Goal: Check status: Check status

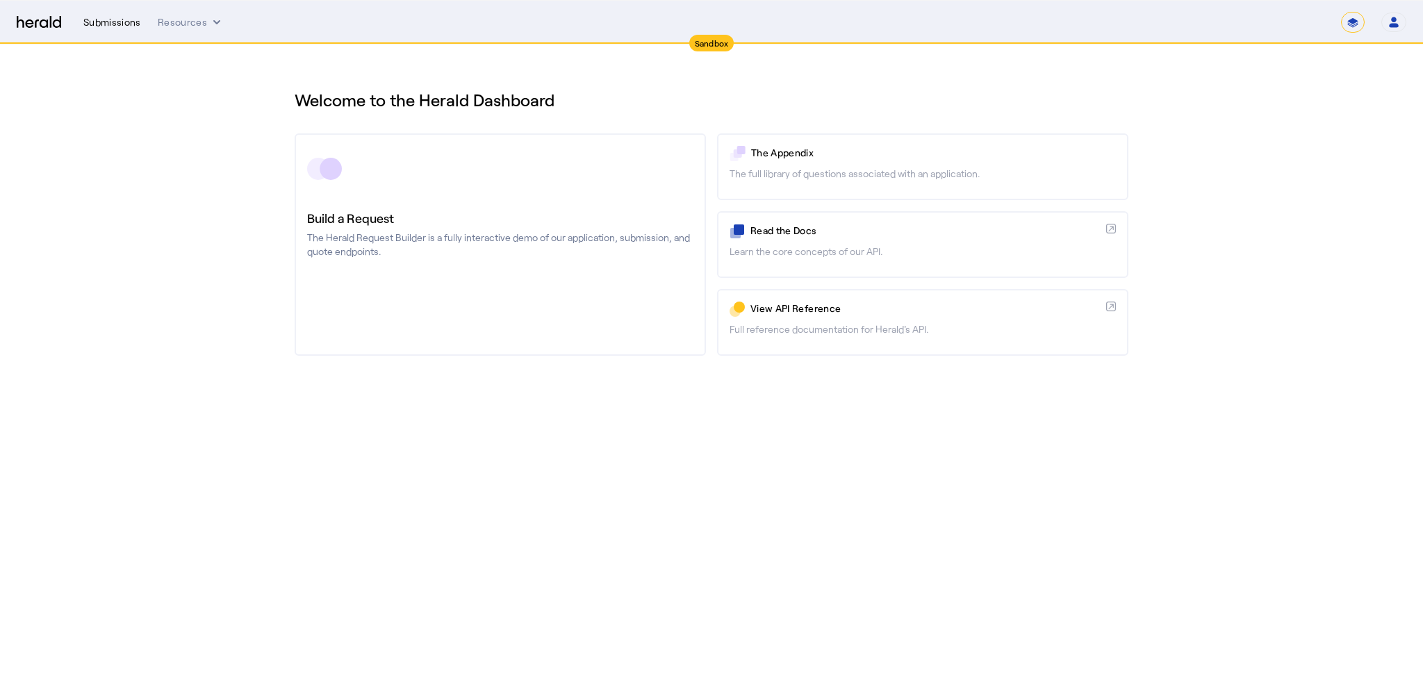
click at [114, 19] on div "Submissions" at bounding box center [112, 22] width 58 height 14
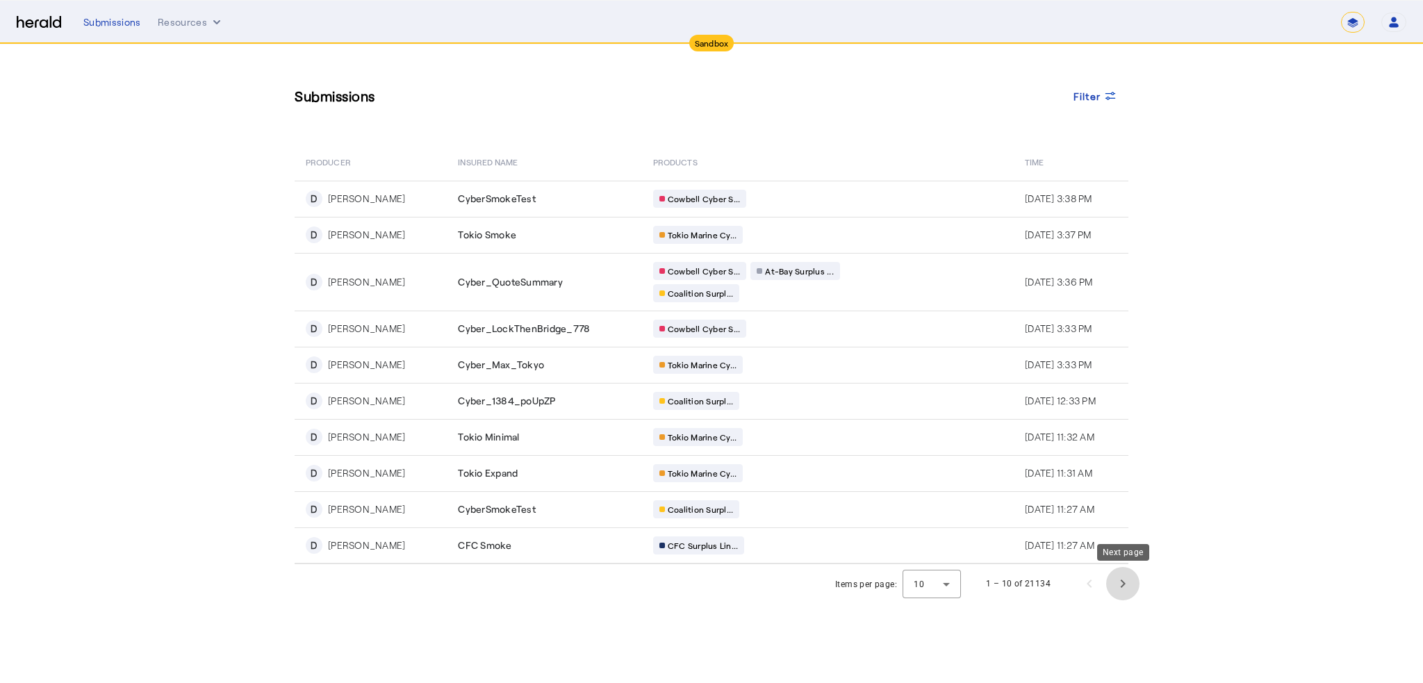
click at [1121, 582] on span "Next page" at bounding box center [1122, 583] width 33 height 33
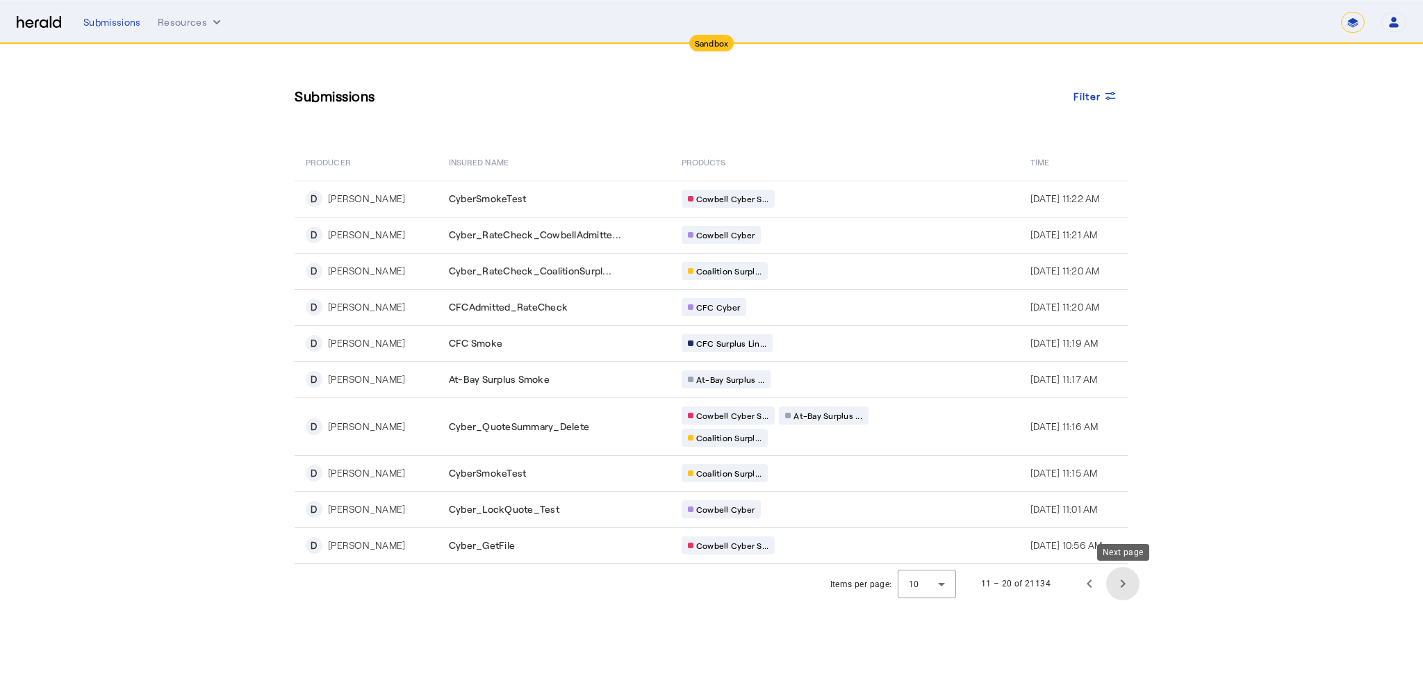
click at [1120, 582] on span "Next page" at bounding box center [1122, 583] width 33 height 33
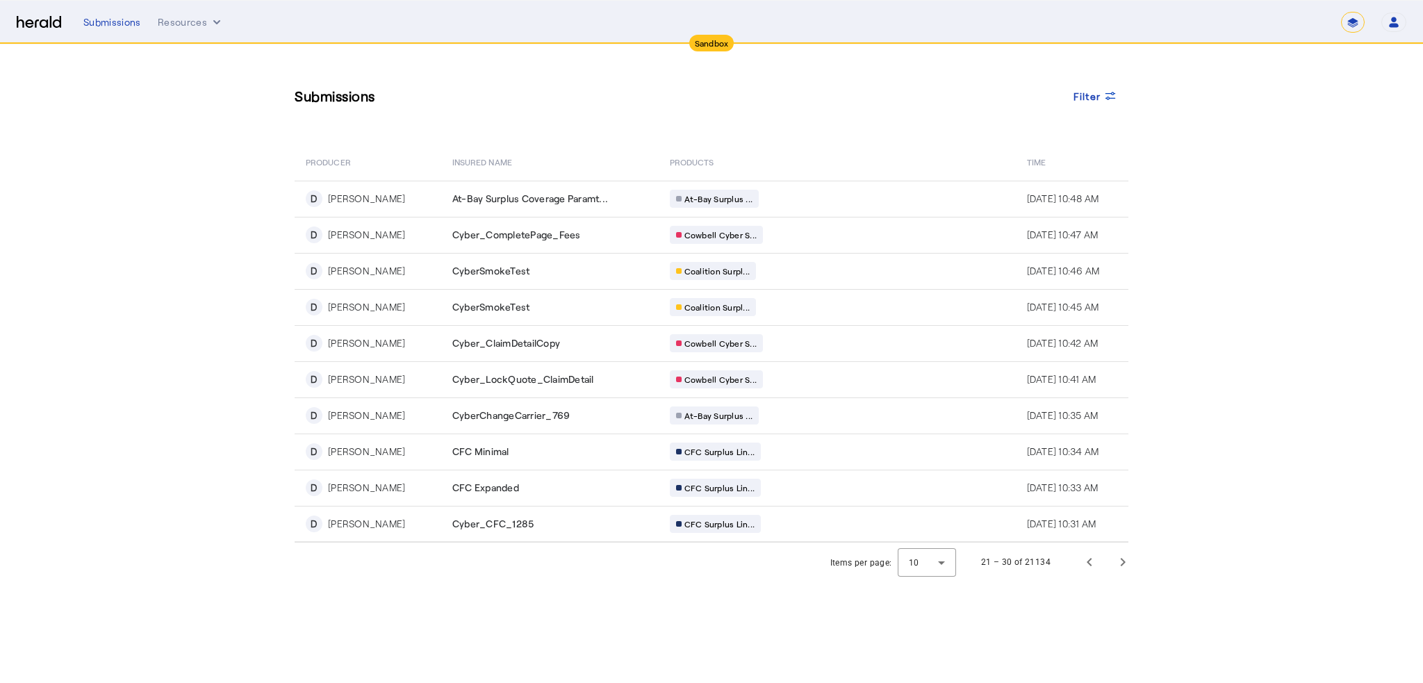
click at [1120, 582] on body "**********" at bounding box center [711, 341] width 1423 height 683
click at [1120, 561] on span "Next page" at bounding box center [1122, 561] width 33 height 33
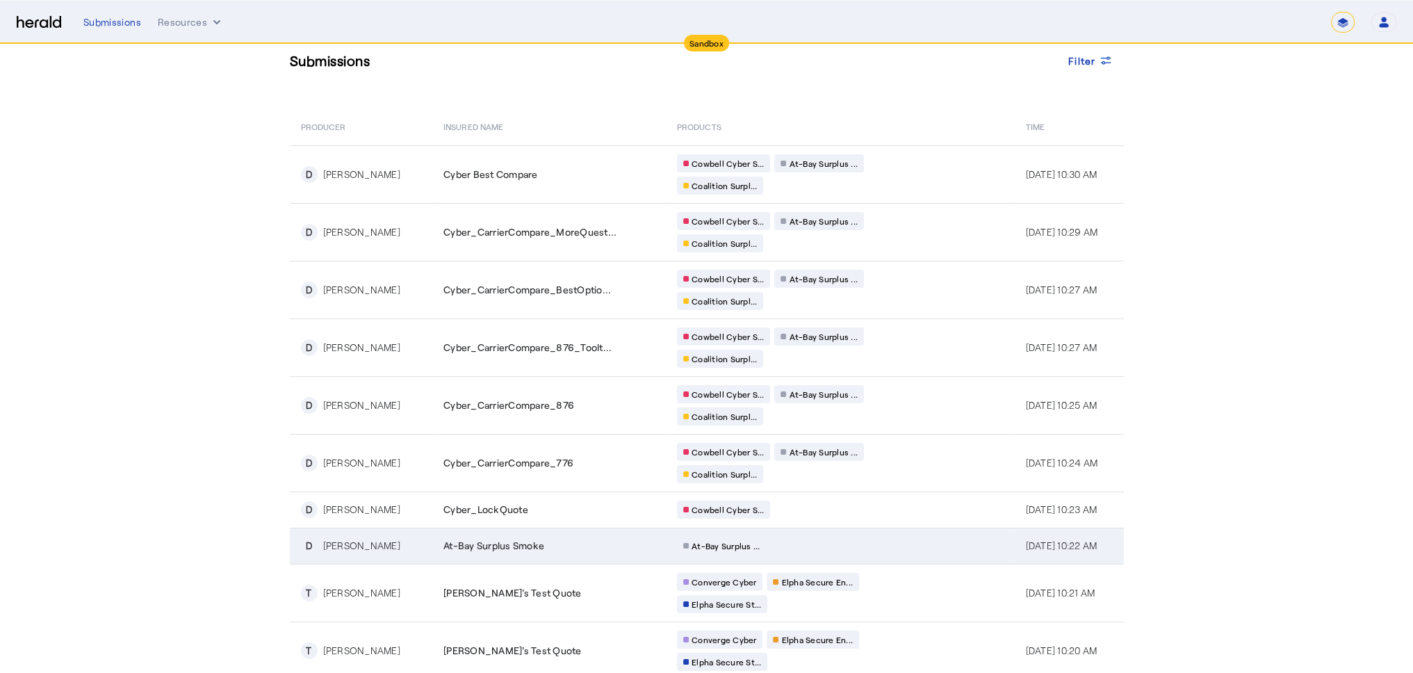
scroll to position [76, 0]
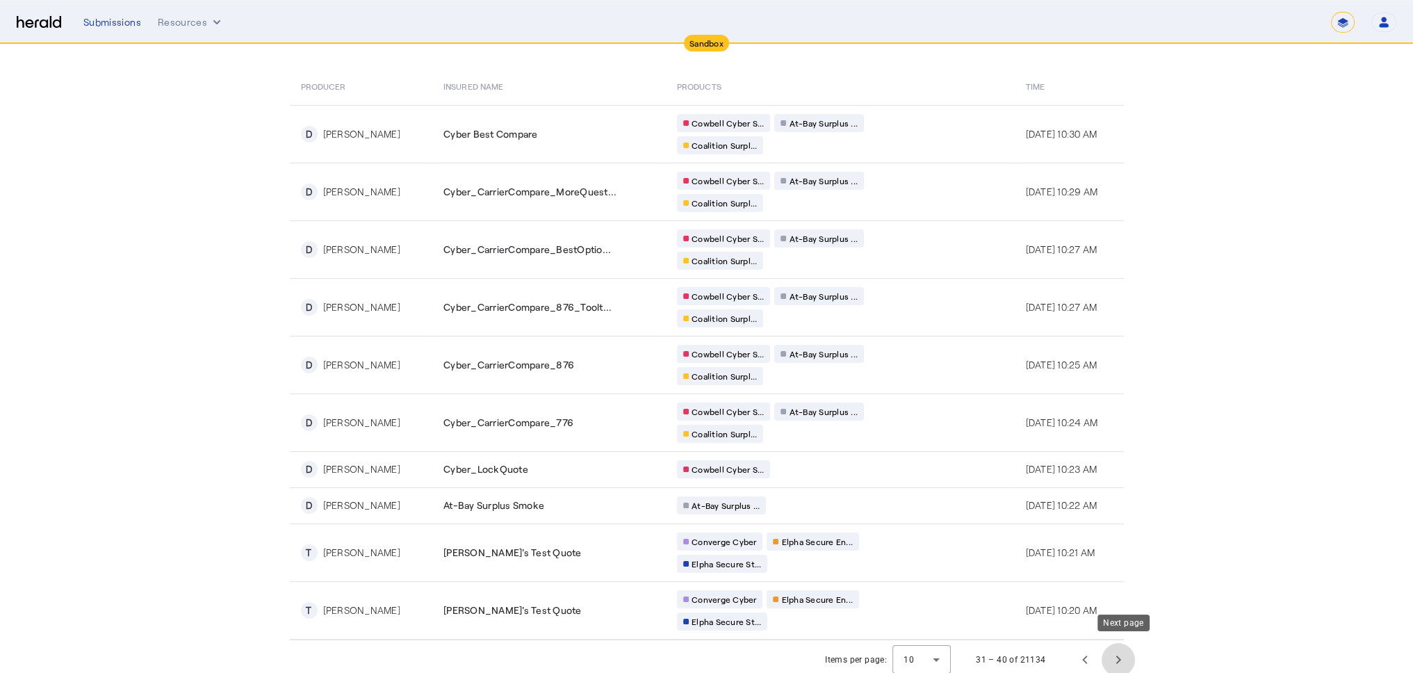
click at [1121, 653] on span "Next page" at bounding box center [1117, 659] width 33 height 33
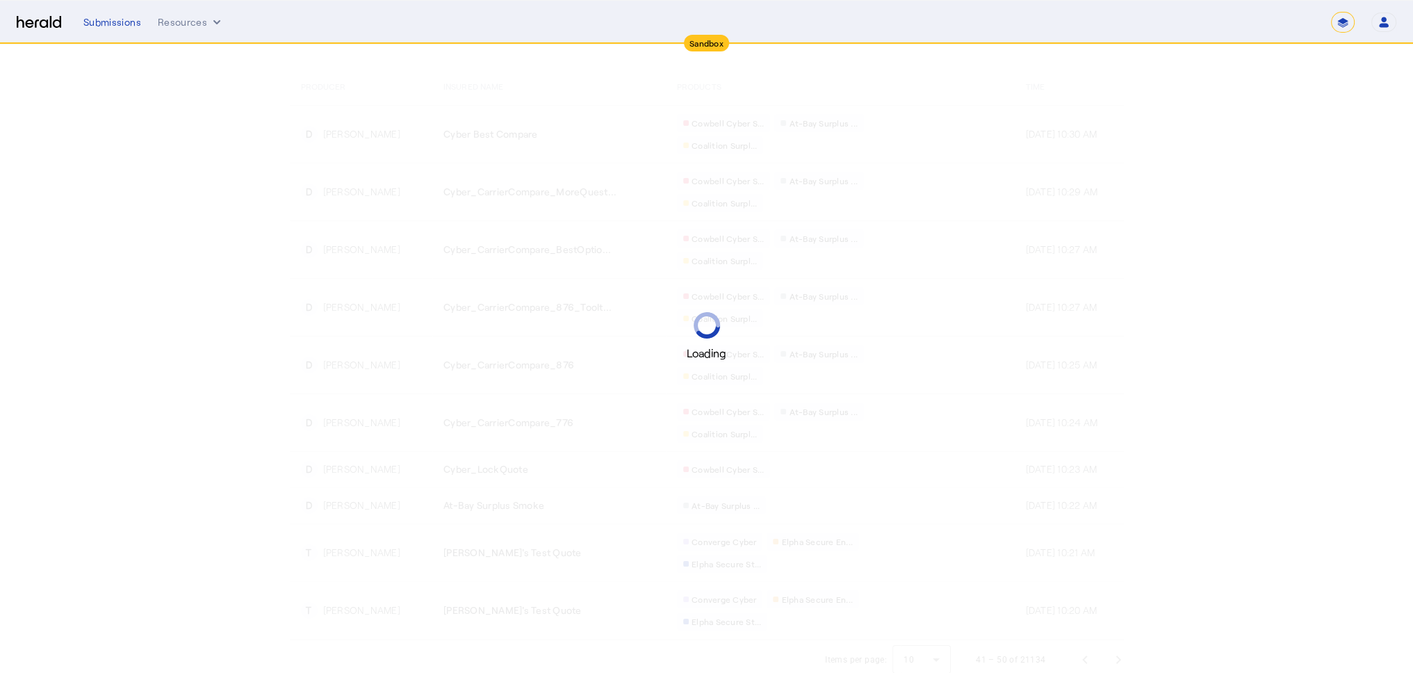
scroll to position [0, 0]
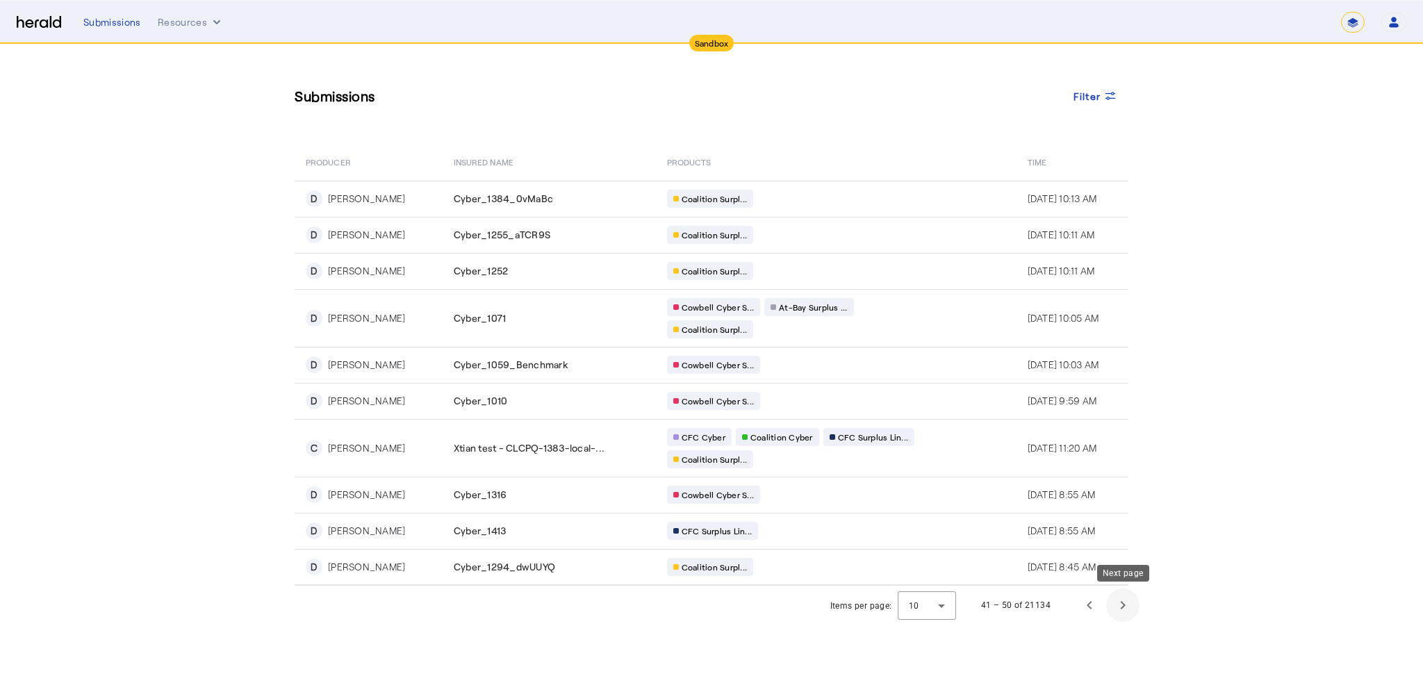
click at [1119, 600] on span "Next page" at bounding box center [1122, 604] width 33 height 33
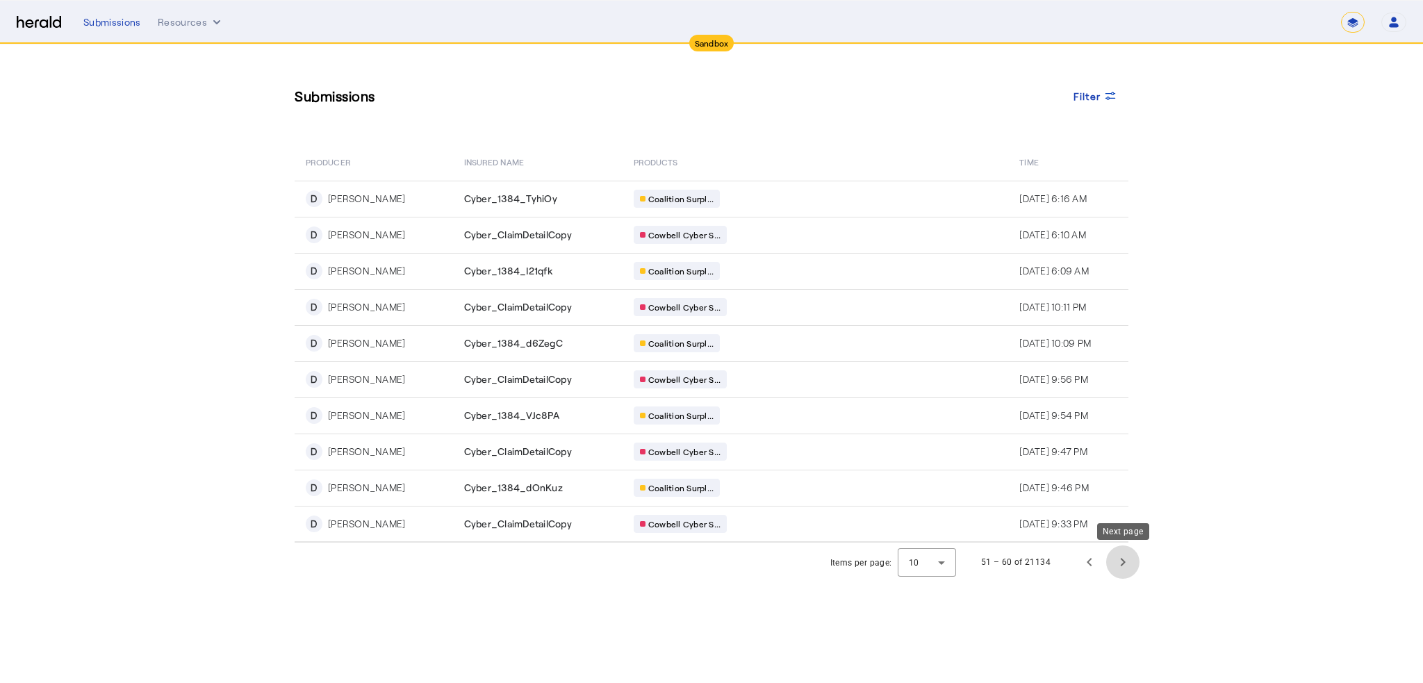
click at [1126, 564] on span "Next page" at bounding box center [1122, 561] width 33 height 33
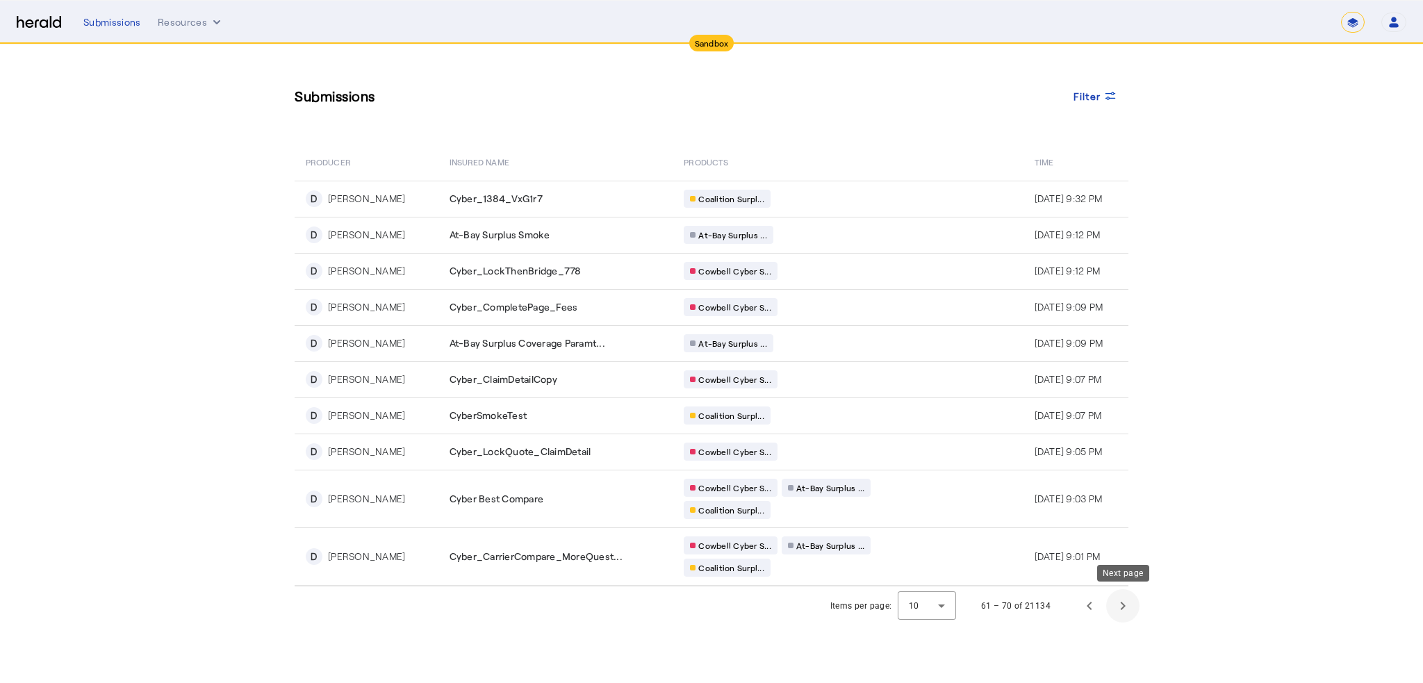
click at [1126, 600] on span "Next page" at bounding box center [1122, 605] width 33 height 33
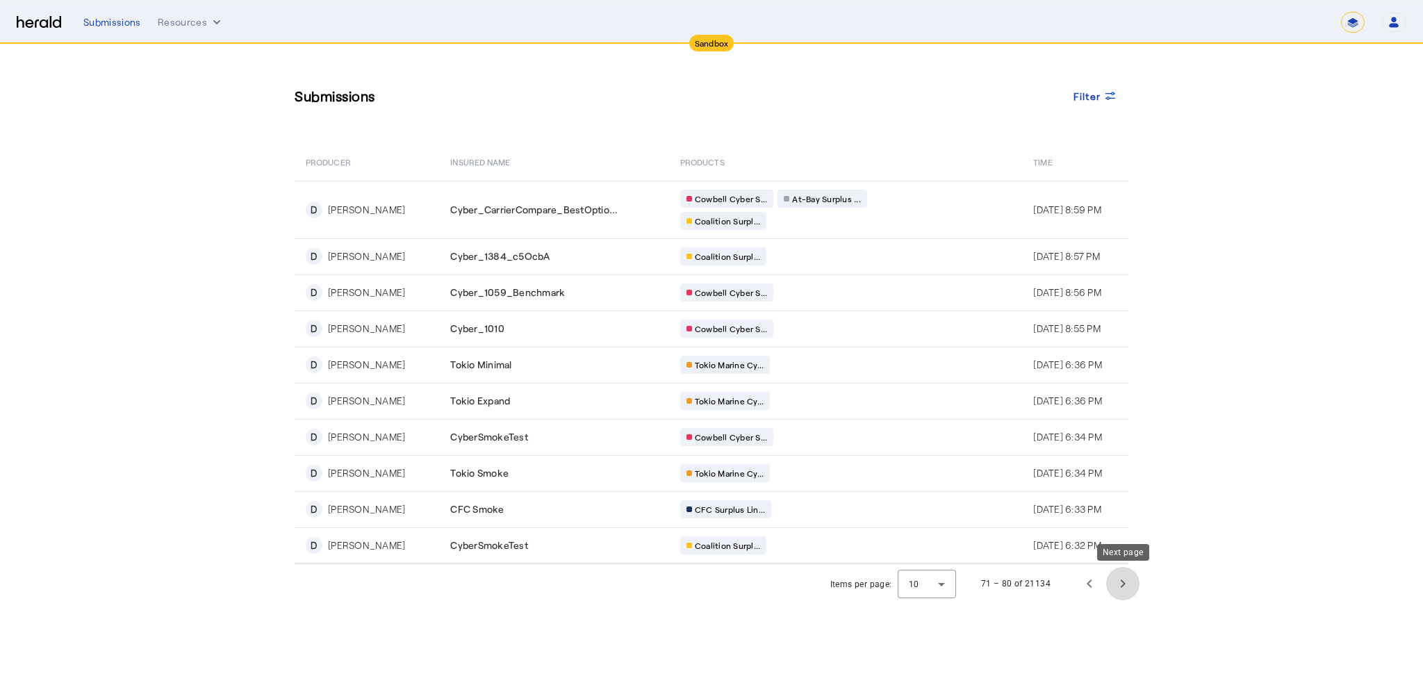
click at [1125, 582] on span "Next page" at bounding box center [1122, 583] width 33 height 33
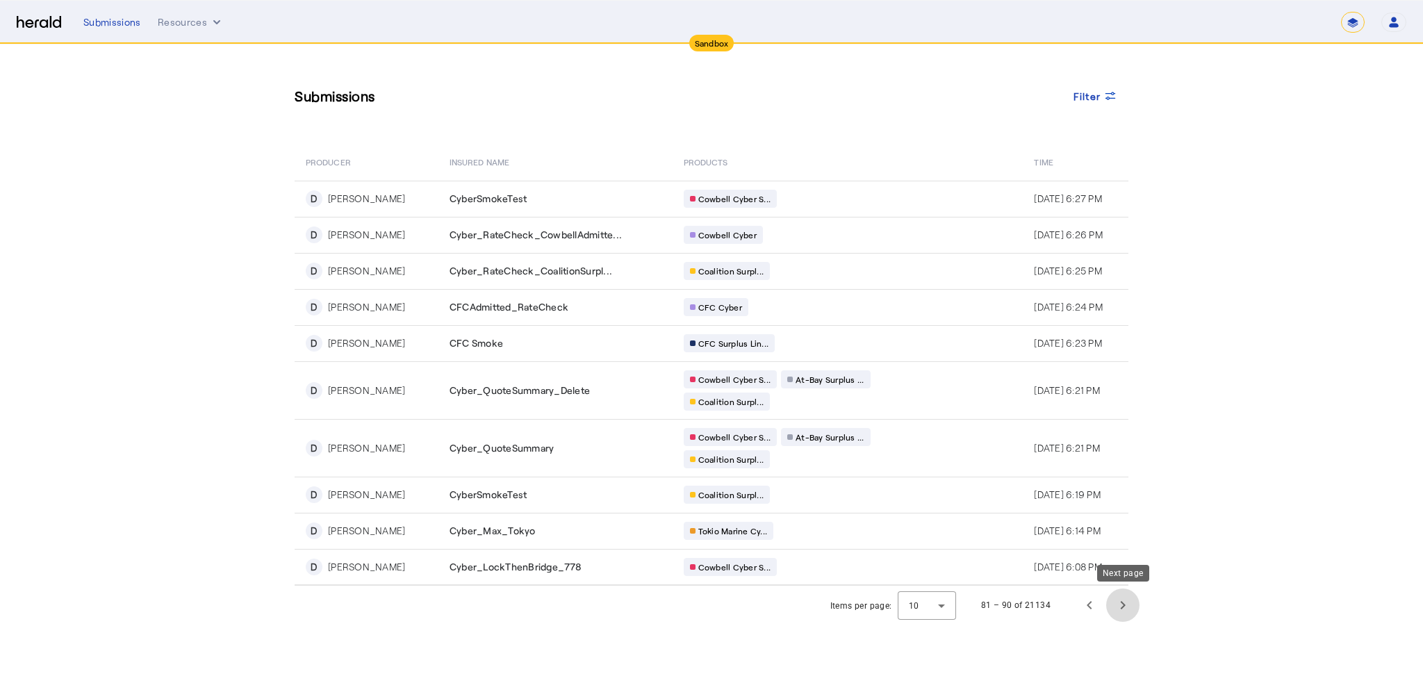
click at [1123, 600] on span "Next page" at bounding box center [1122, 604] width 33 height 33
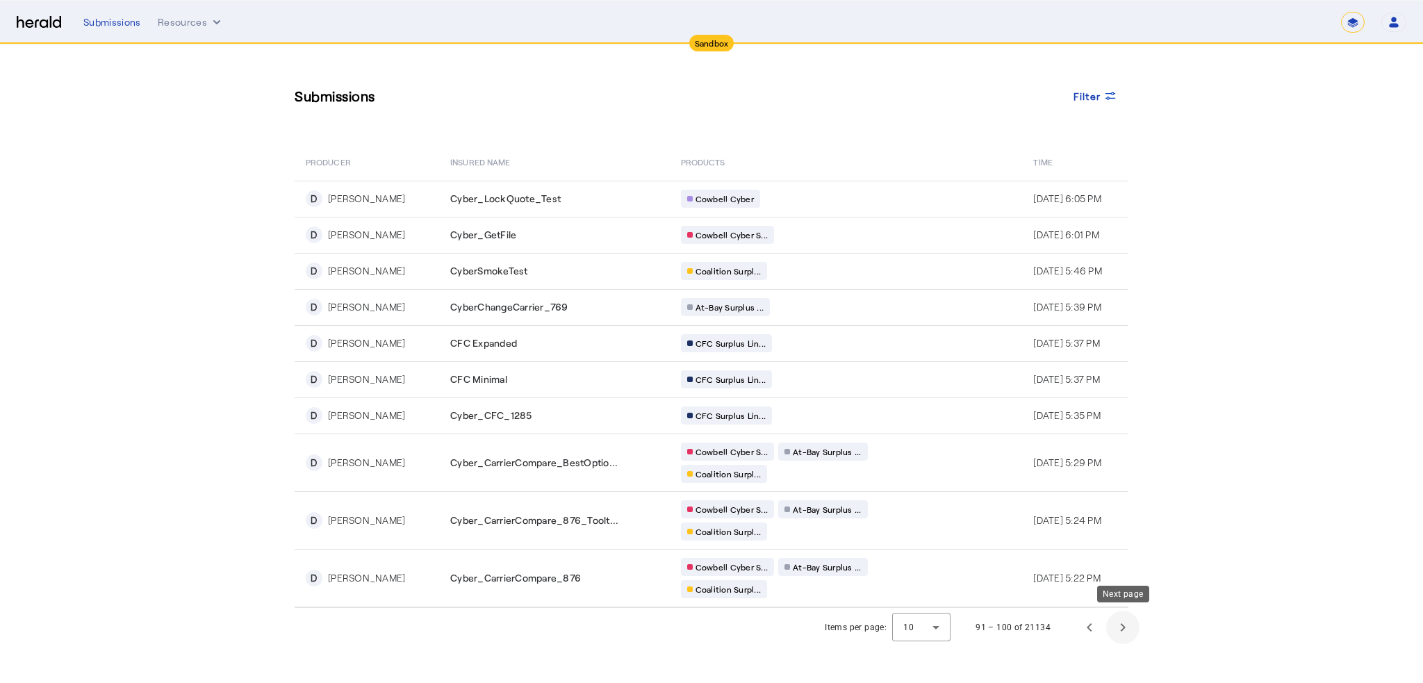
click at [1122, 627] on span "Next page" at bounding box center [1122, 627] width 33 height 33
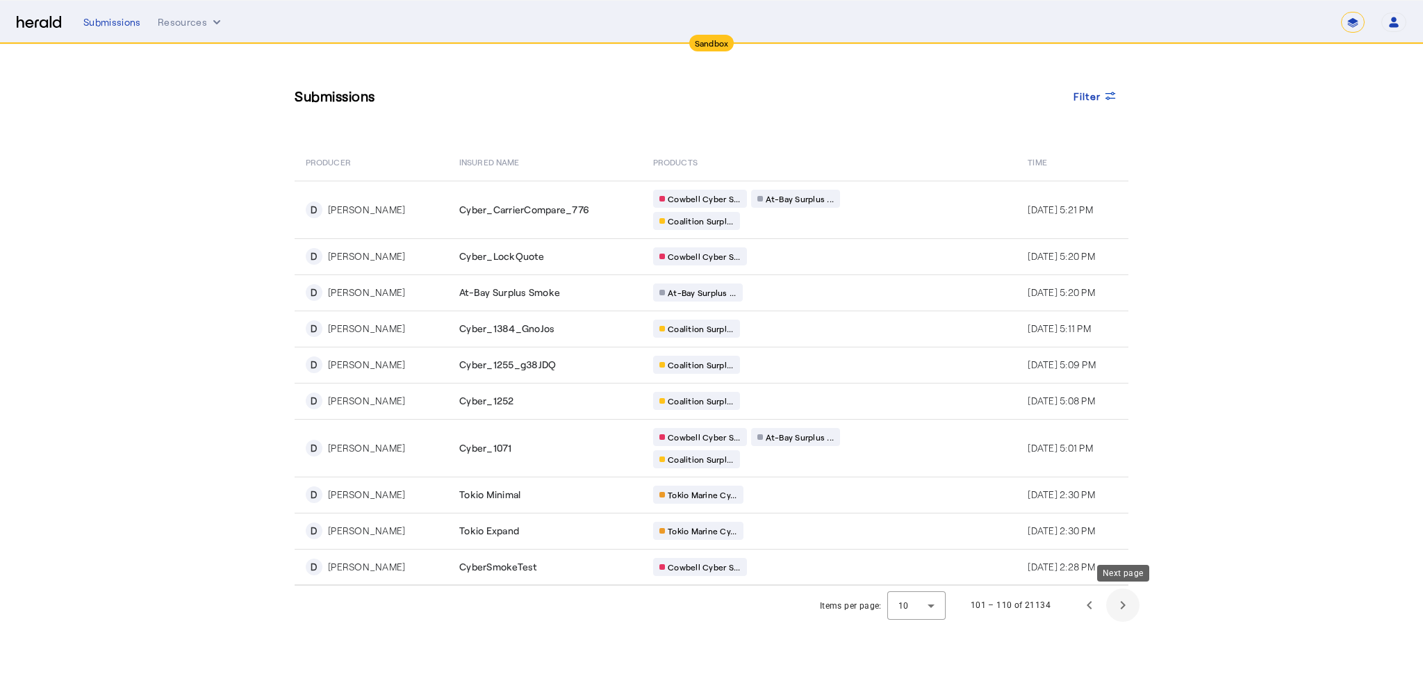
click at [1120, 605] on span "Next page" at bounding box center [1122, 604] width 33 height 33
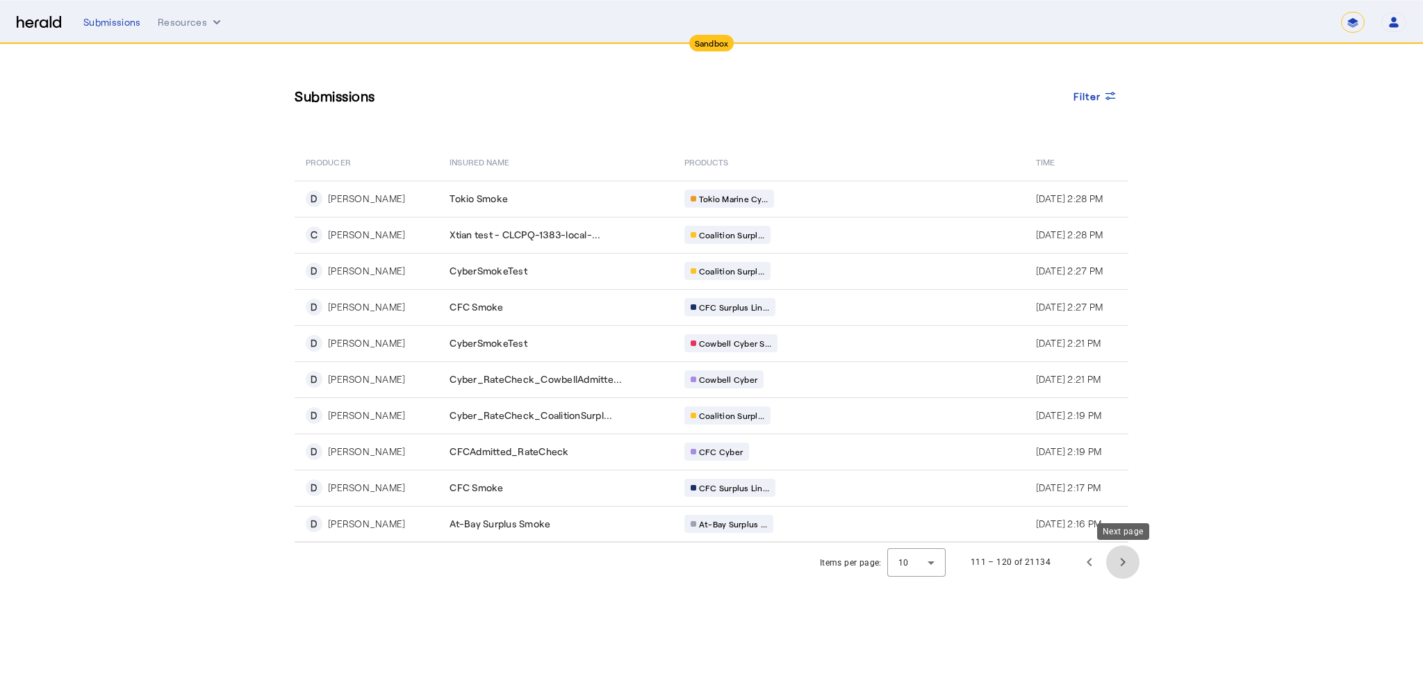
click at [1123, 562] on span "Next page" at bounding box center [1122, 561] width 33 height 33
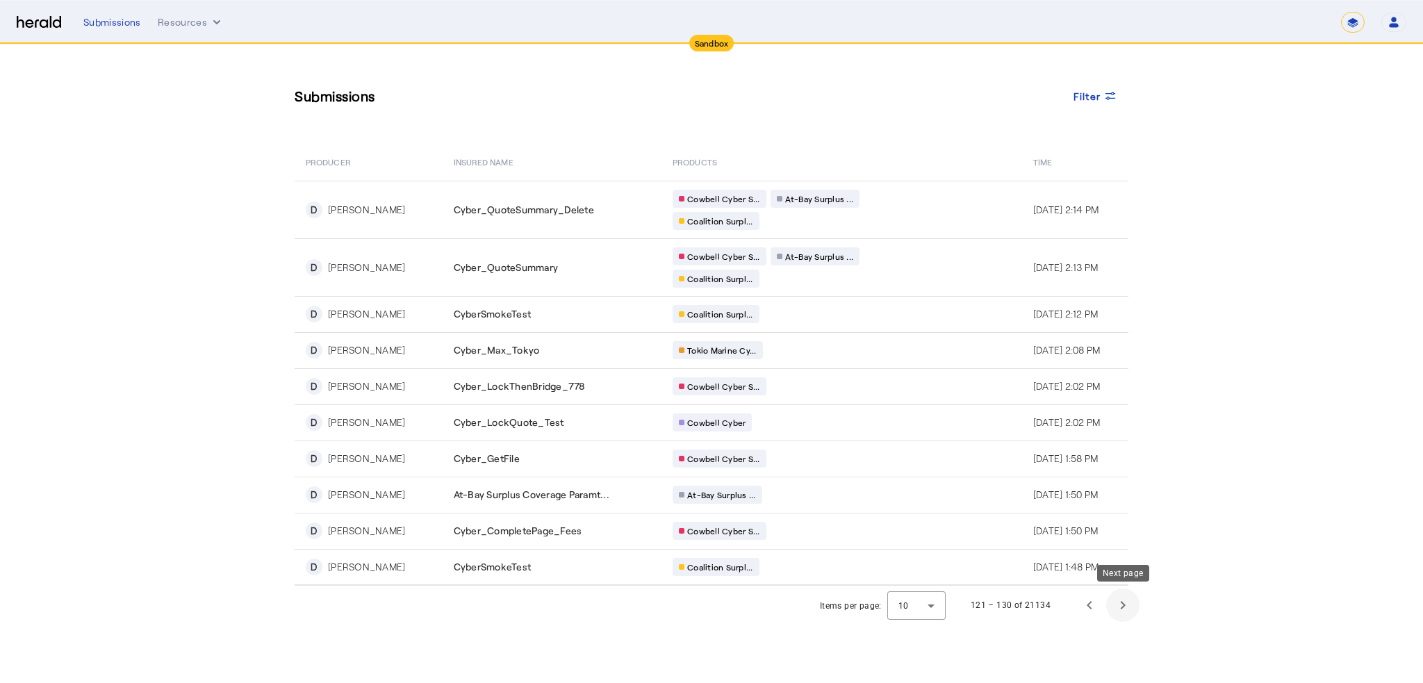
click at [1125, 601] on span "Next page" at bounding box center [1122, 604] width 33 height 33
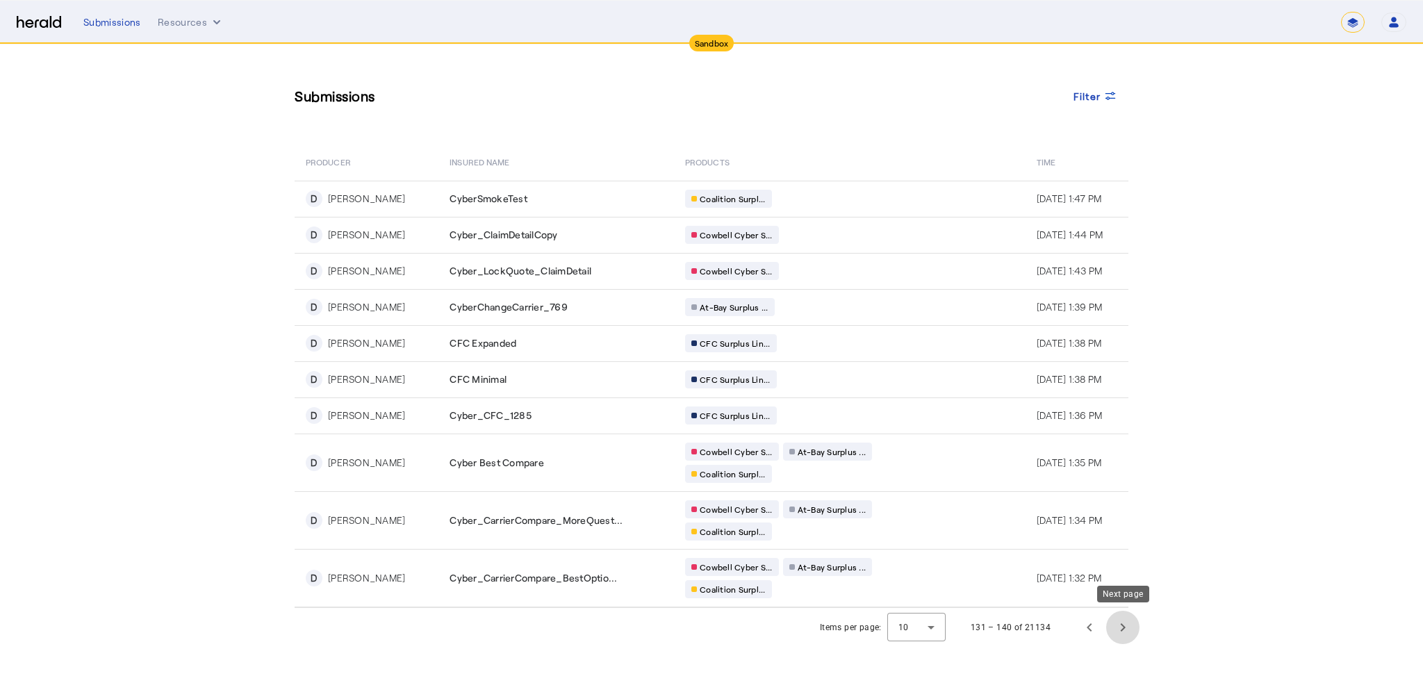
click at [1126, 614] on span "Next page" at bounding box center [1122, 627] width 33 height 33
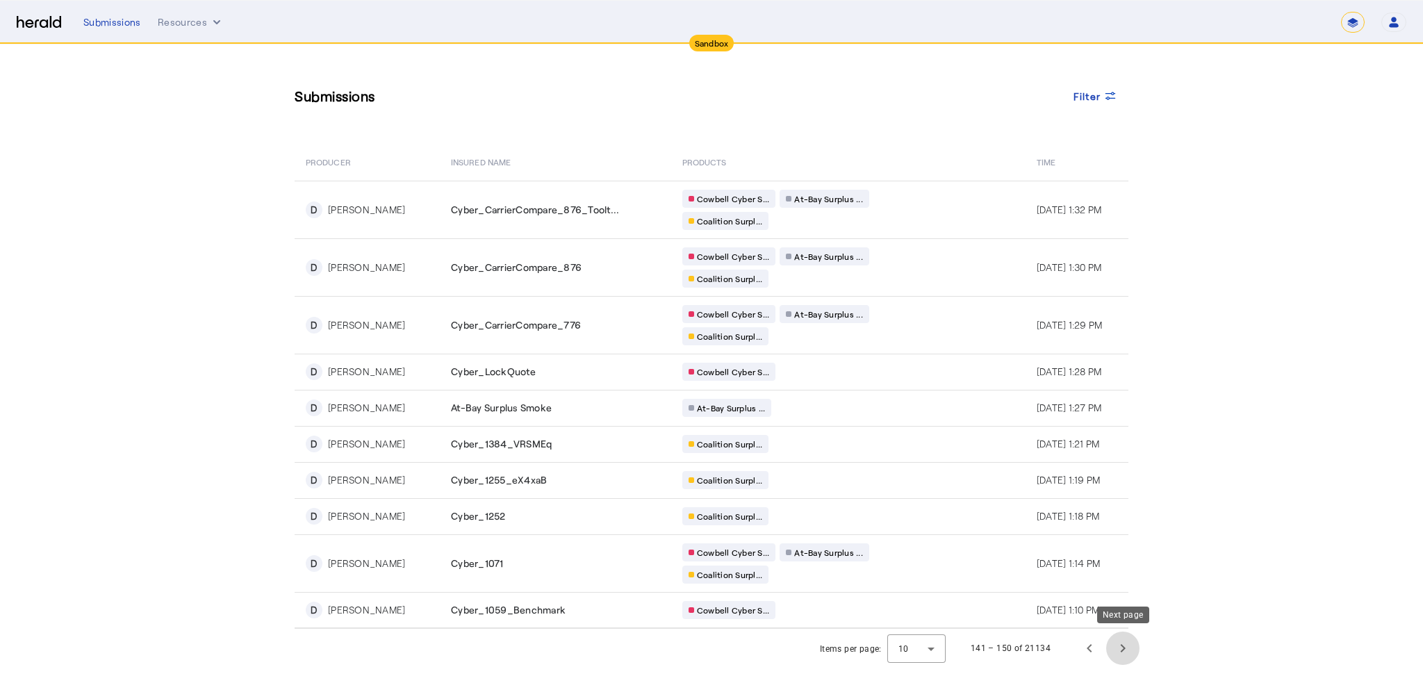
click at [1120, 648] on span "Next page" at bounding box center [1122, 648] width 33 height 33
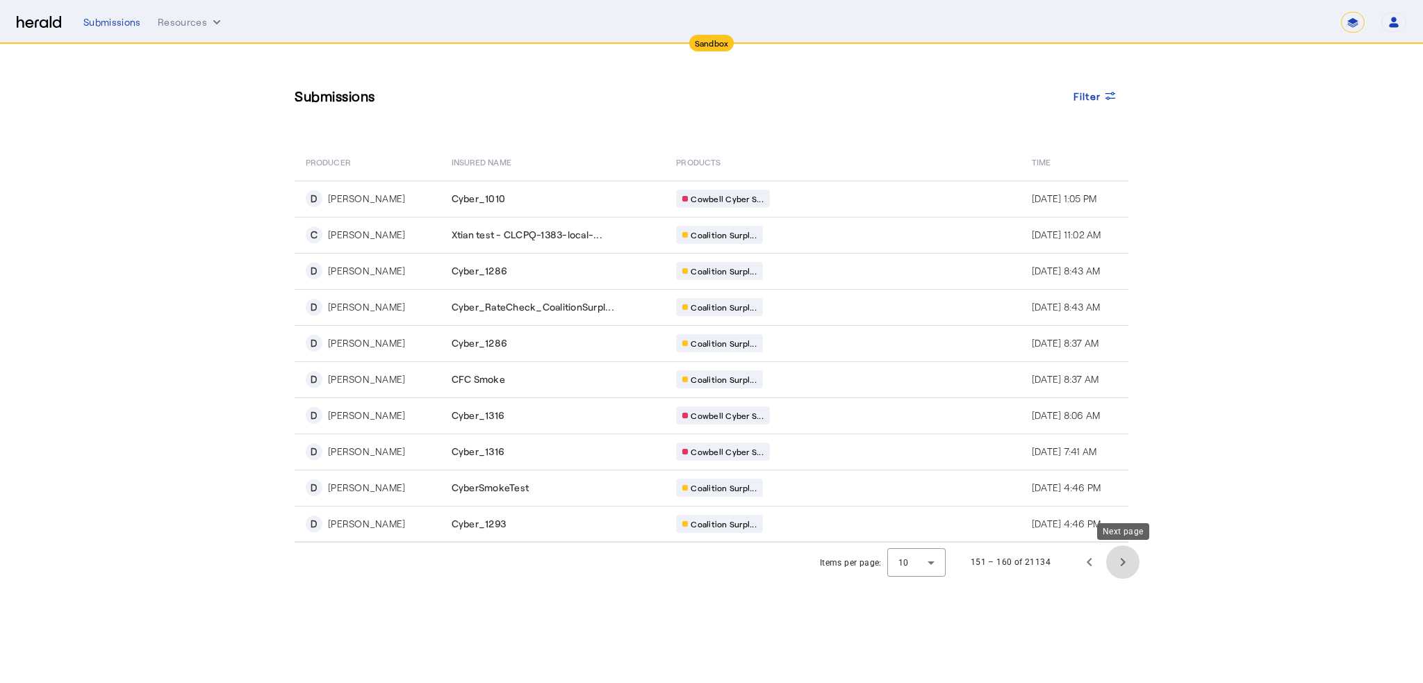
click at [1117, 561] on span "Next page" at bounding box center [1122, 561] width 33 height 33
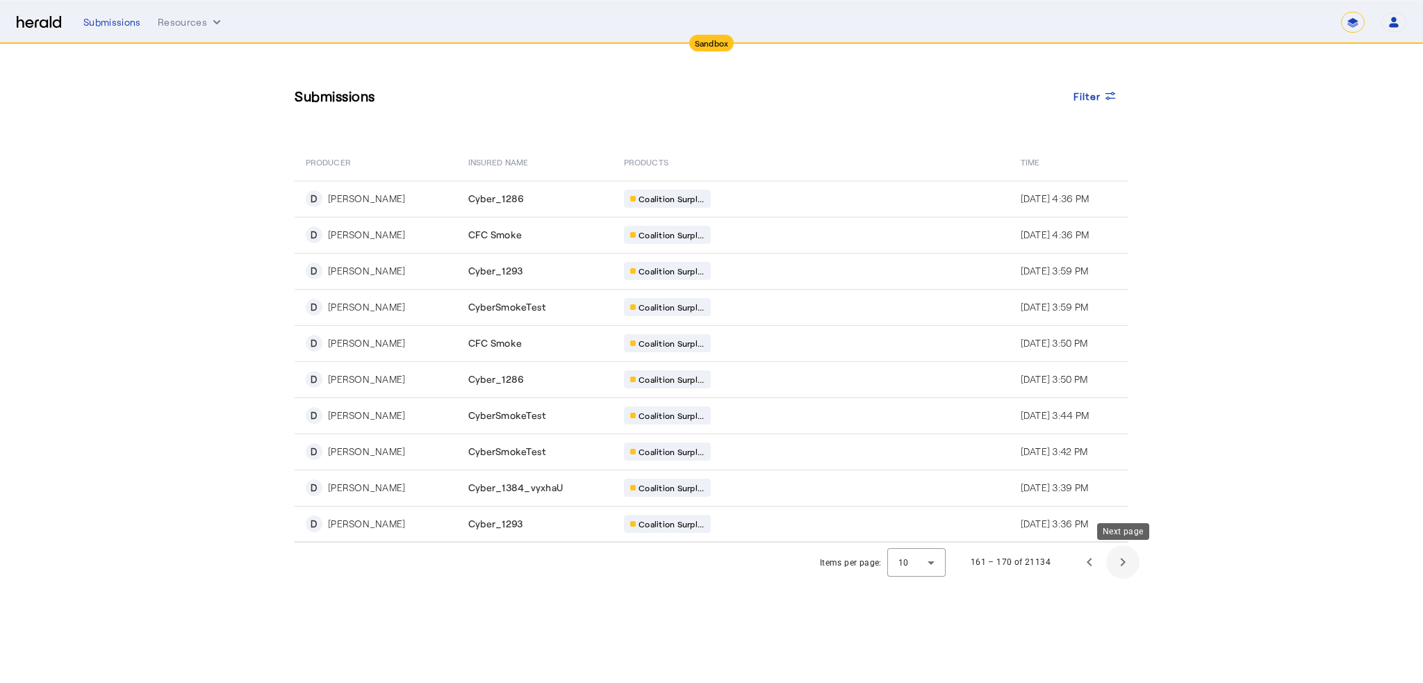
click at [1117, 561] on span "Next page" at bounding box center [1122, 561] width 33 height 33
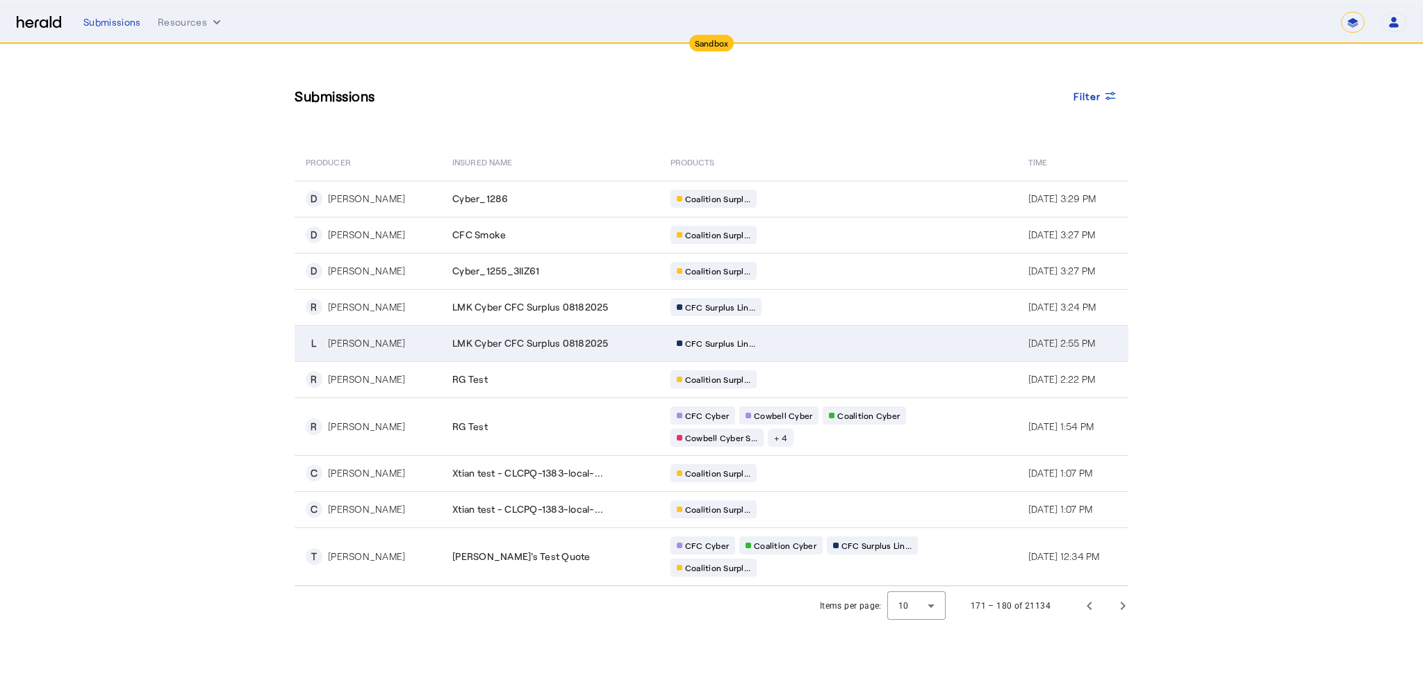
click at [348, 347] on div "[PERSON_NAME]" at bounding box center [366, 343] width 77 height 14
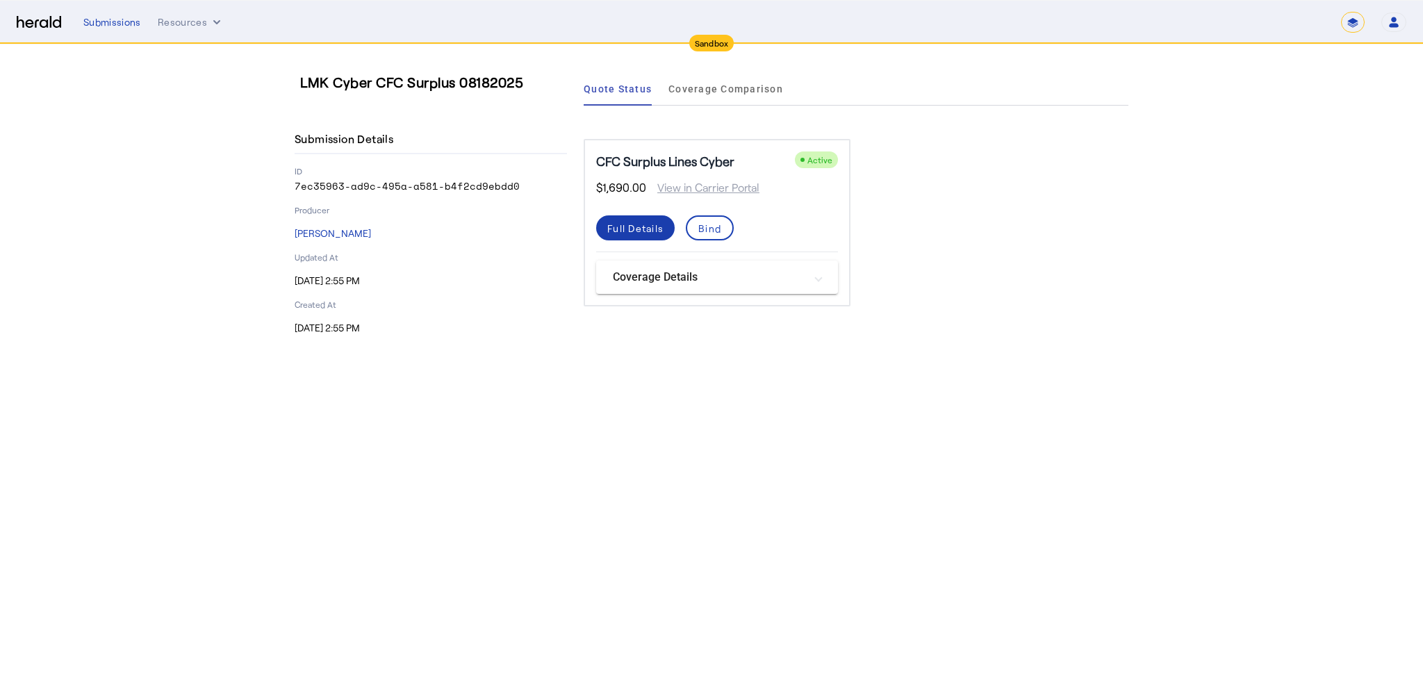
click at [656, 235] on span at bounding box center [635, 227] width 79 height 33
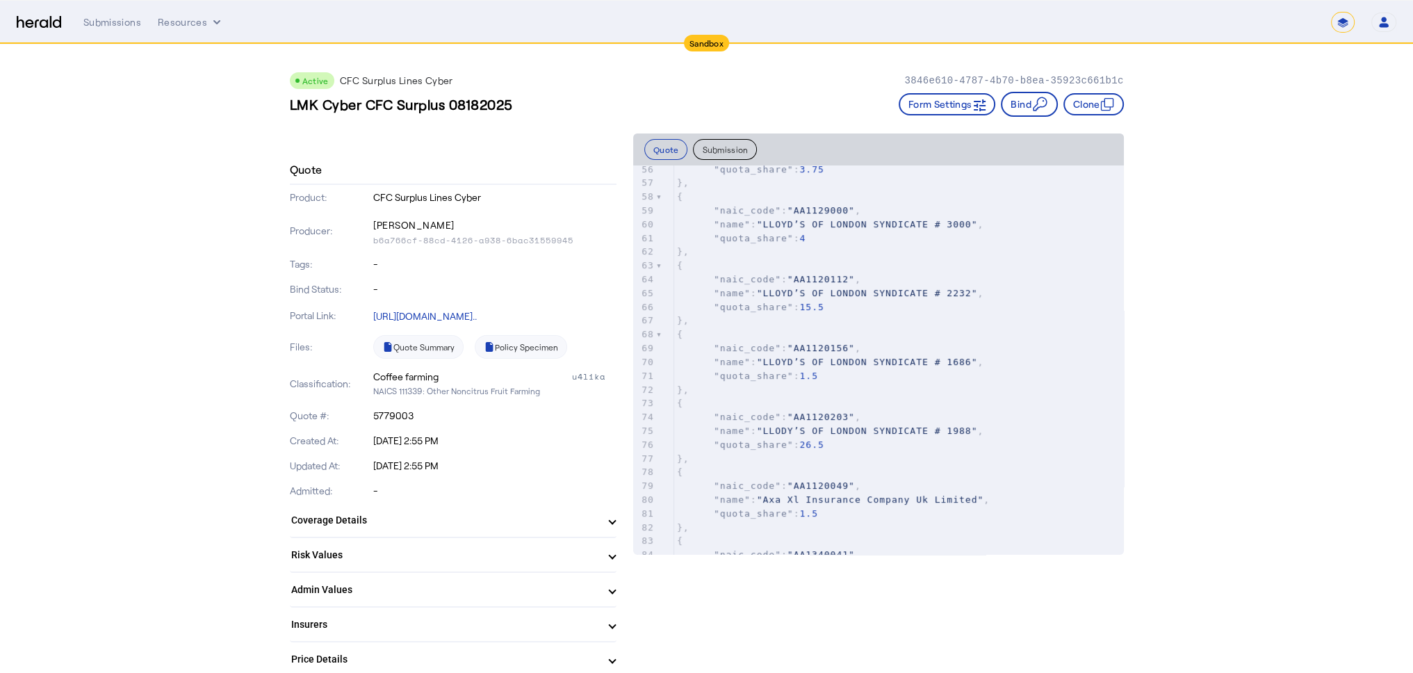
scroll to position [833, 0]
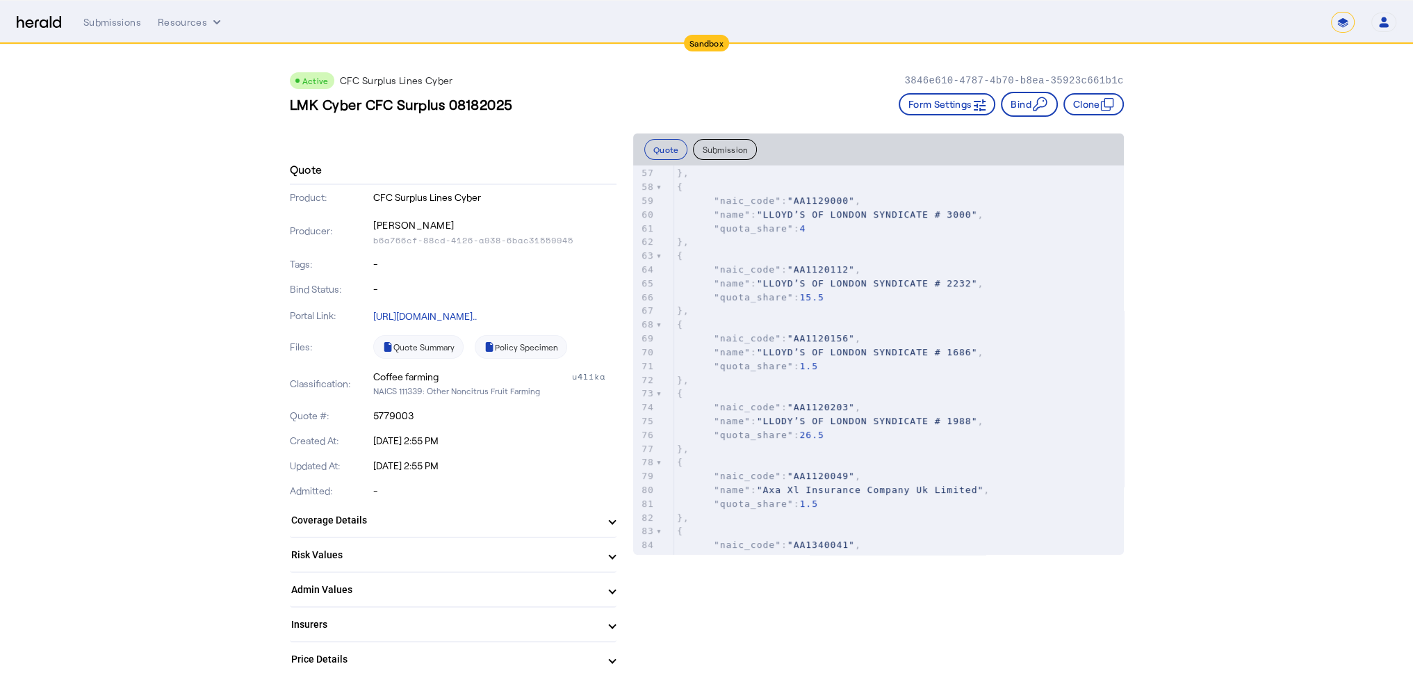
drag, startPoint x: 379, startPoint y: 239, endPoint x: 590, endPoint y: 242, distance: 211.2
click at [590, 242] on p "b6a766cf-88cd-4126-a938-6bac31559945" at bounding box center [494, 240] width 243 height 11
copy p "b6a766cf-88cd-4126-a938-6bac31559945"
click at [114, 19] on div "Submissions" at bounding box center [112, 22] width 58 height 14
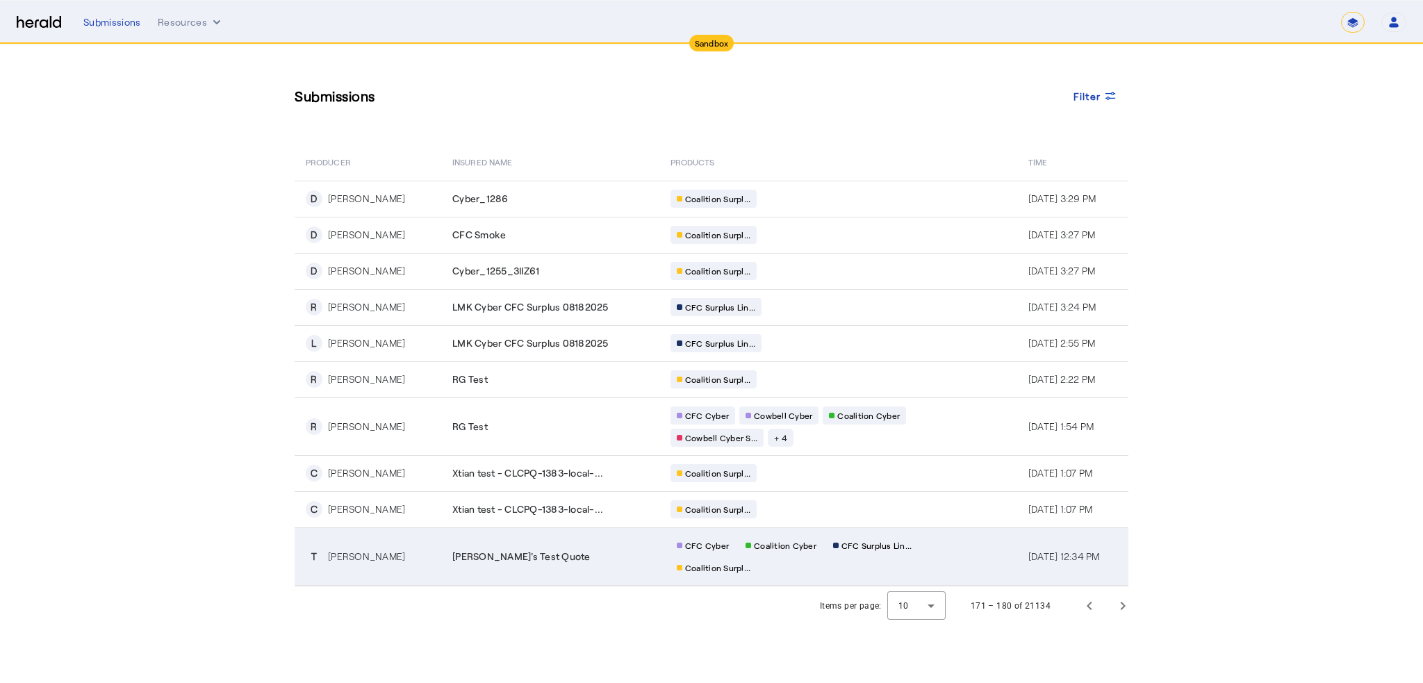
click at [343, 558] on div "[PERSON_NAME]" at bounding box center [366, 557] width 77 height 14
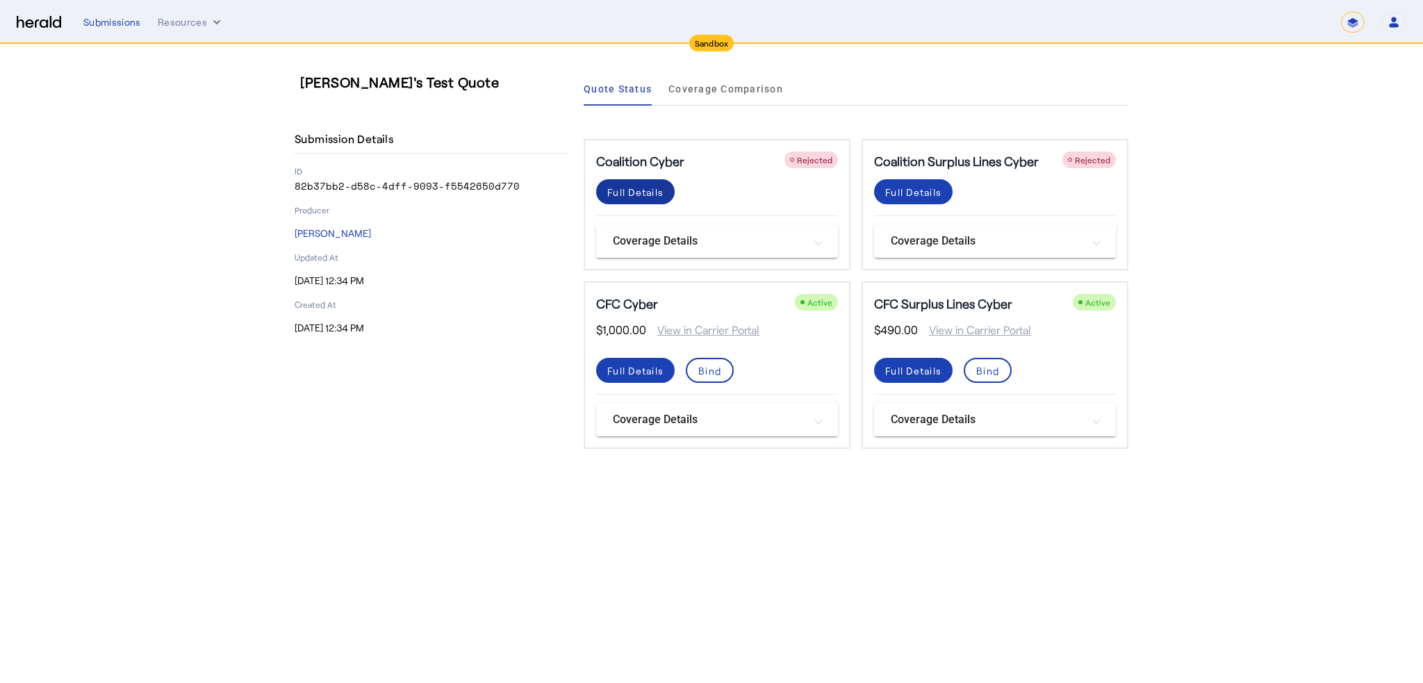
click at [639, 197] on div "Full Details" at bounding box center [635, 192] width 56 height 15
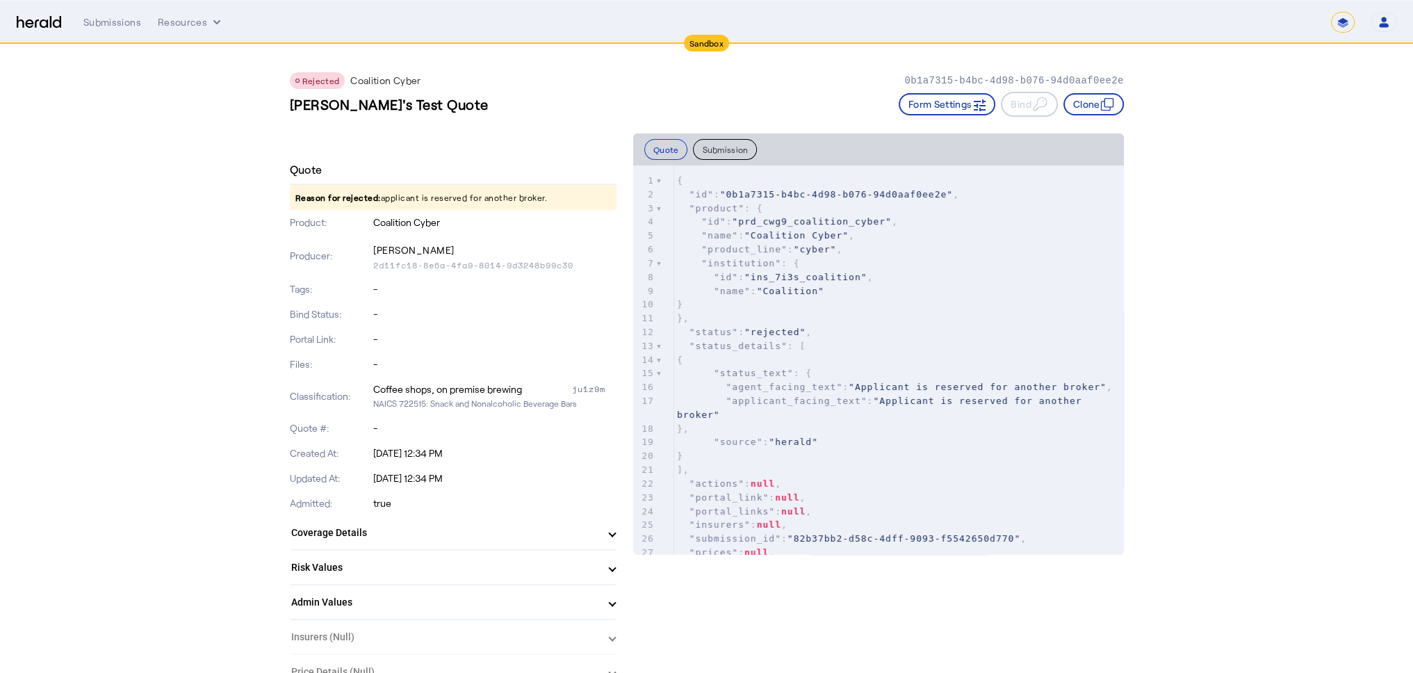
drag, startPoint x: 378, startPoint y: 263, endPoint x: 603, endPoint y: 271, distance: 225.2
click at [604, 271] on div "Producer: [PERSON_NAME] 2d11fc18-8e6a-4fa9-8014-9d3248b99c30" at bounding box center [453, 256] width 327 height 42
copy p "2d11fc18-8e6a-4fa9-8014-9d3248b99c30"
click at [128, 27] on div "Submissions" at bounding box center [112, 22] width 58 height 14
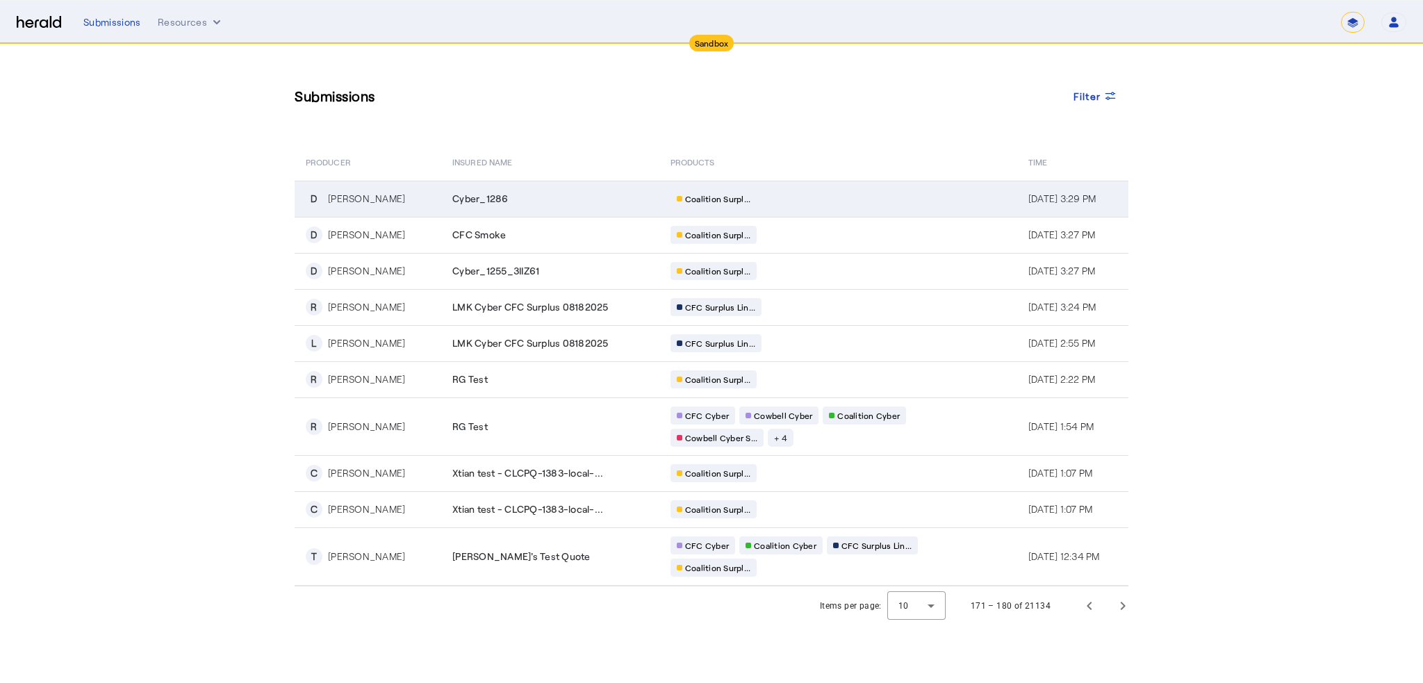
click at [369, 201] on div "[PERSON_NAME]" at bounding box center [366, 199] width 77 height 14
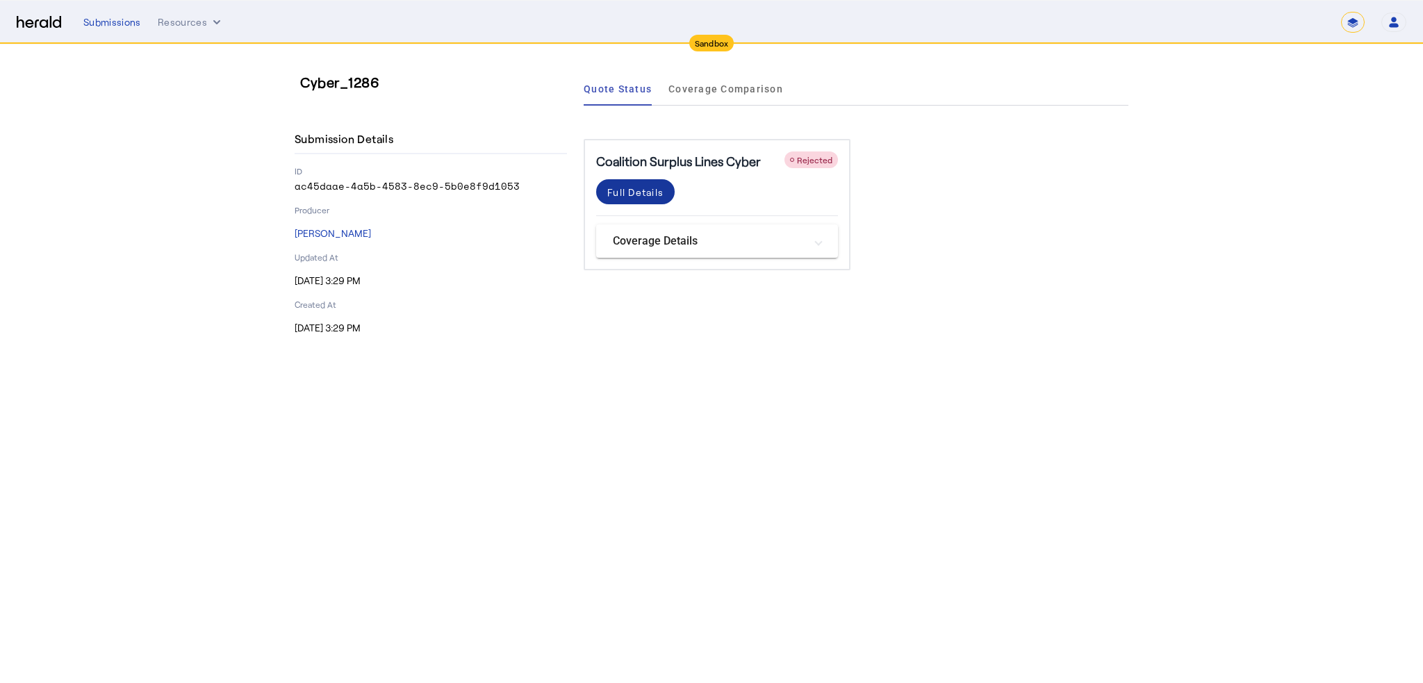
click at [640, 194] on div "Full Details" at bounding box center [635, 192] width 56 height 15
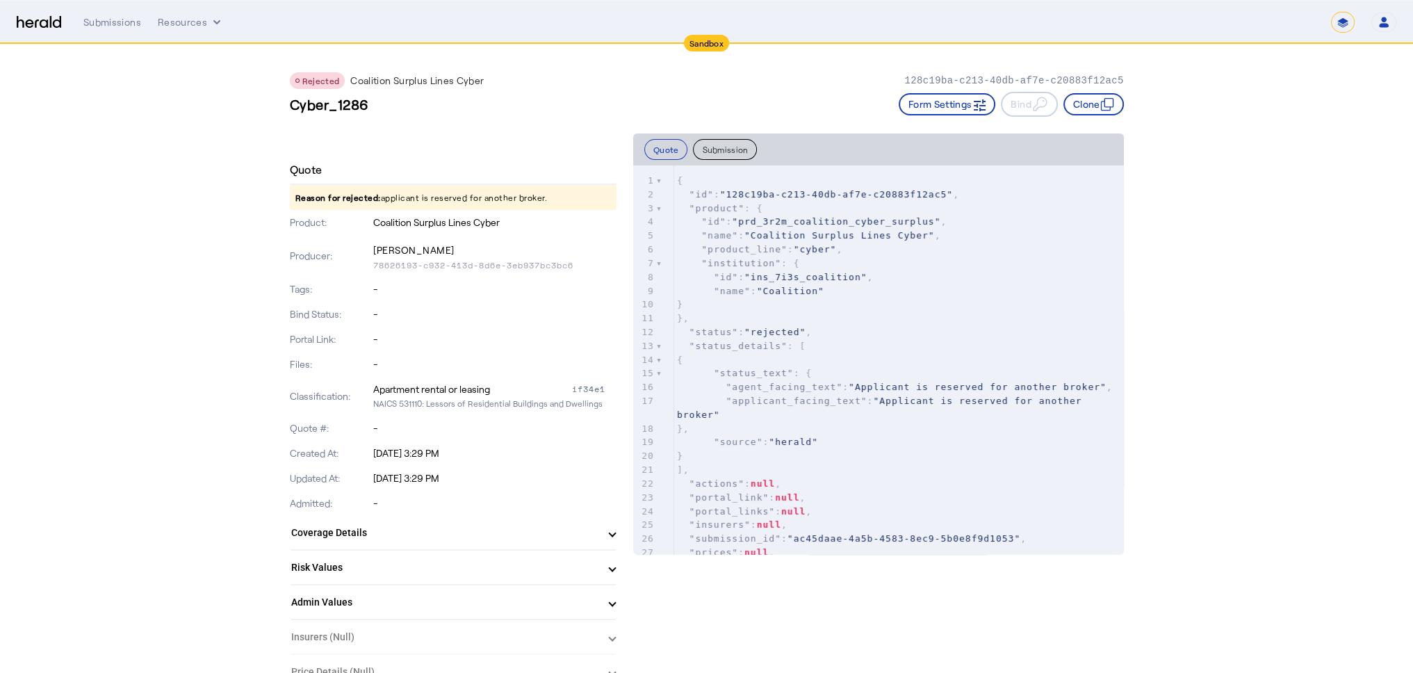
drag, startPoint x: 380, startPoint y: 263, endPoint x: 588, endPoint y: 269, distance: 208.5
click at [588, 269] on p "78626193-c932-413d-8d6e-3eb937bc3bc6" at bounding box center [494, 265] width 243 height 11
copy p "78626193-c932-413d-8d6e-3eb937bc3bc6"
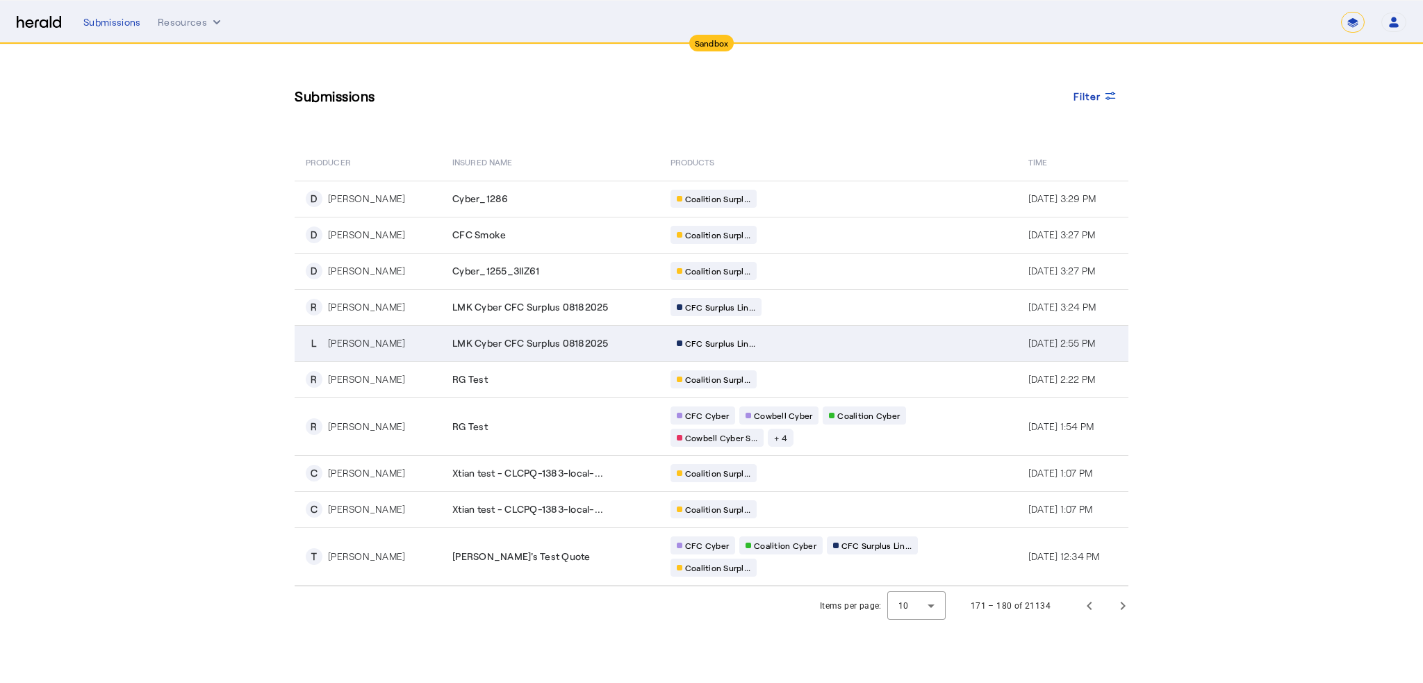
click at [357, 346] on div "[PERSON_NAME]" at bounding box center [366, 343] width 77 height 14
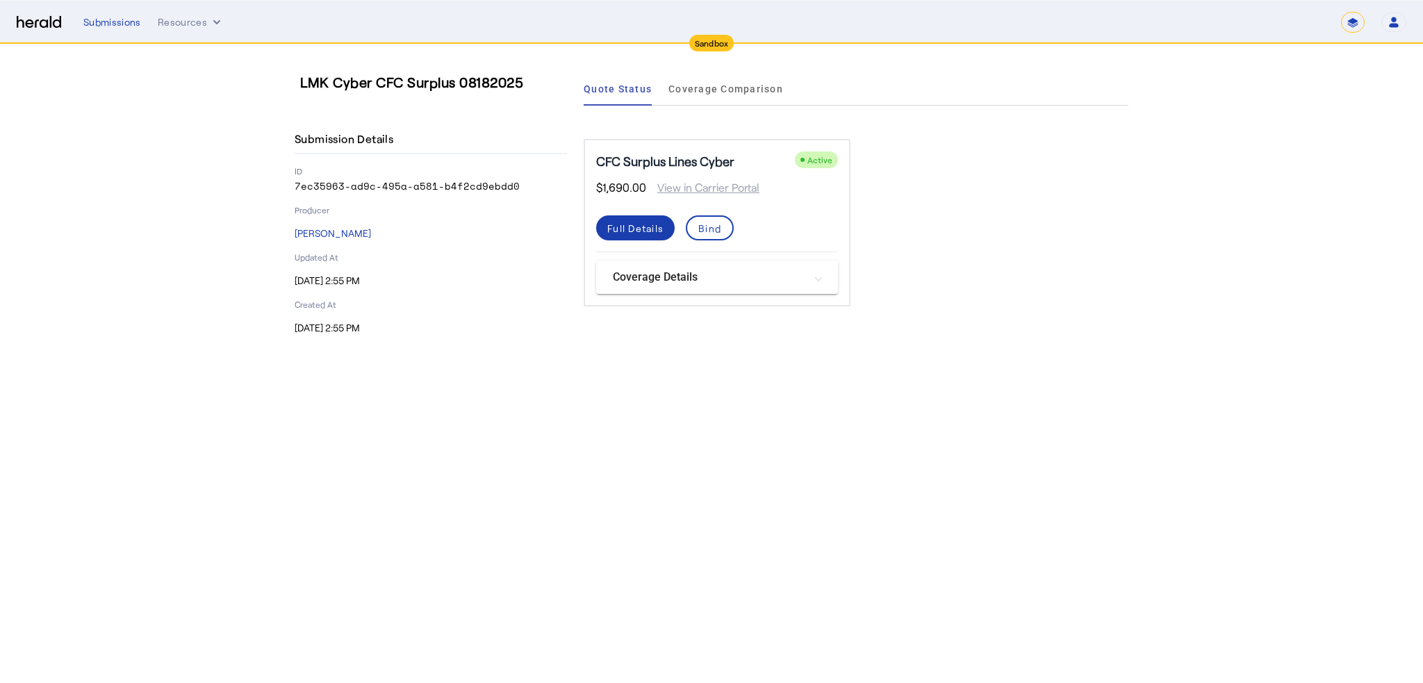
click at [632, 223] on div "Full Details" at bounding box center [635, 228] width 56 height 15
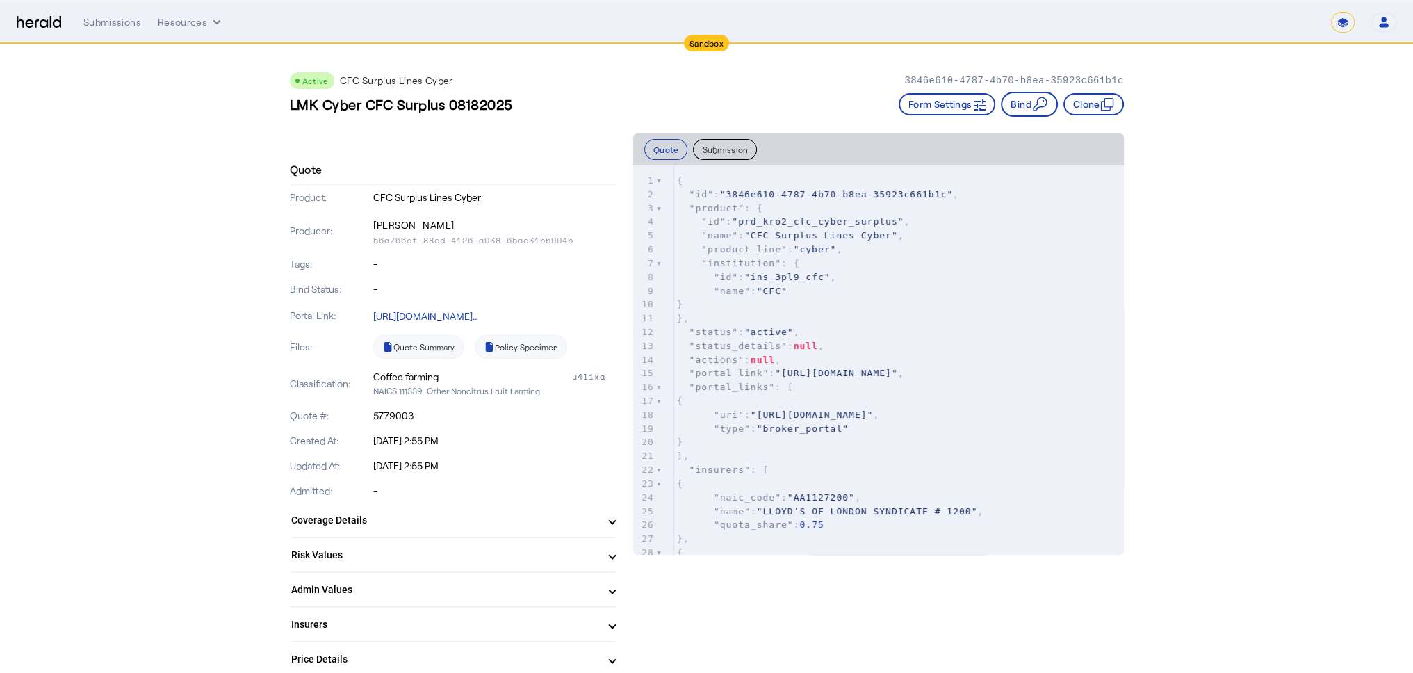
drag, startPoint x: 378, startPoint y: 238, endPoint x: 594, endPoint y: 245, distance: 216.2
click at [594, 245] on div "Producer: [PERSON_NAME] b6a766cf-88cd-4126-a938-6bac31559945" at bounding box center [453, 231] width 327 height 42
copy p "b6a766cf-88cd-4126-a938-6bac31559945"
